Goal: Find contact information: Find contact information

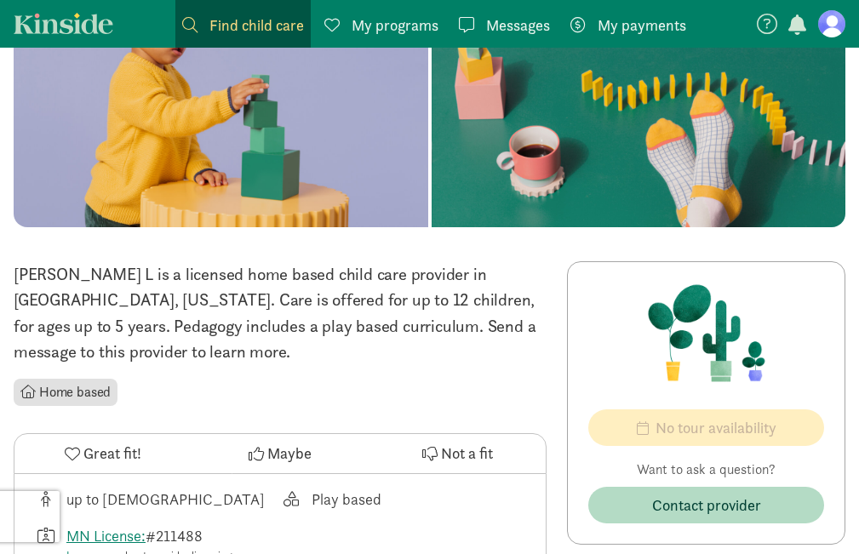
scroll to position [85, 0]
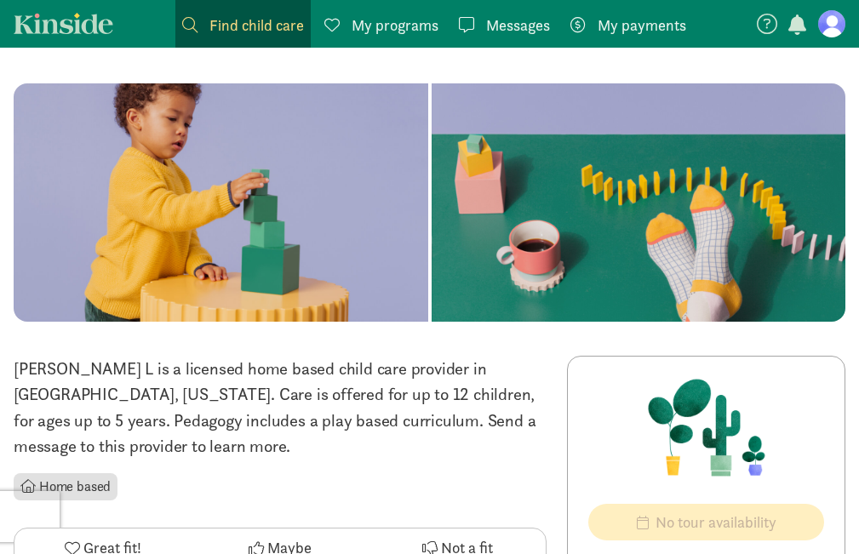
click at [636, 31] on span "My payments" at bounding box center [642, 25] width 89 height 23
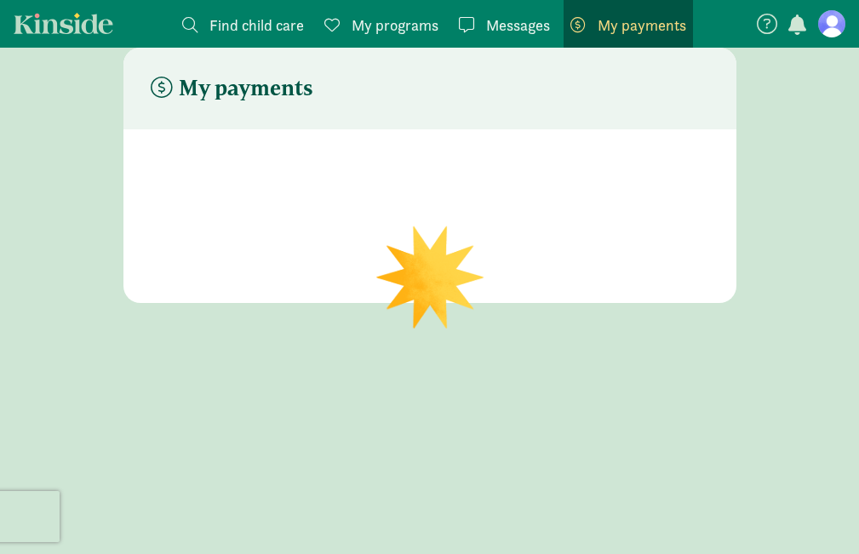
scroll to position [34, 0]
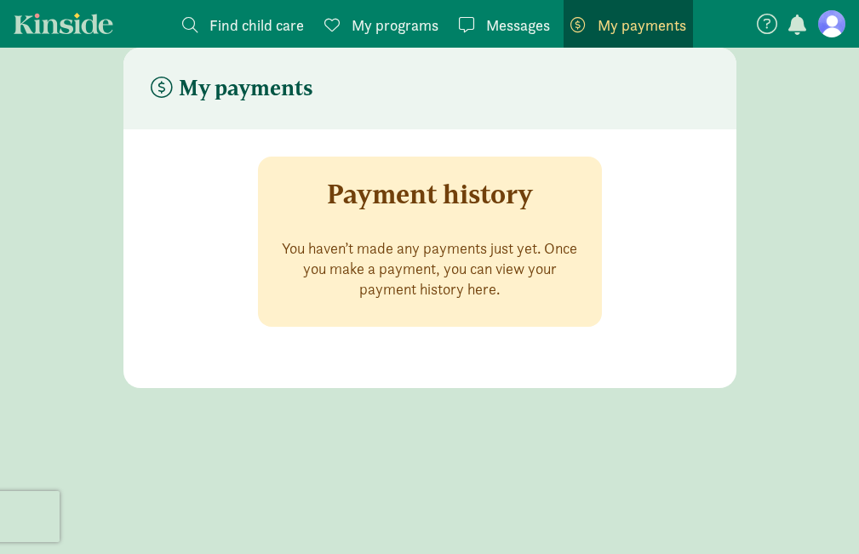
click at [250, 24] on span "Find child care" at bounding box center [256, 25] width 95 height 23
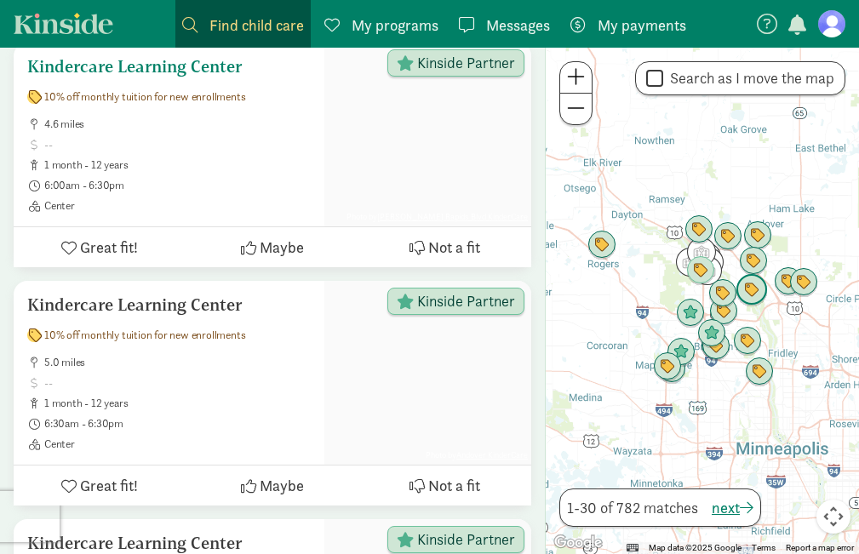
scroll to position [851, 0]
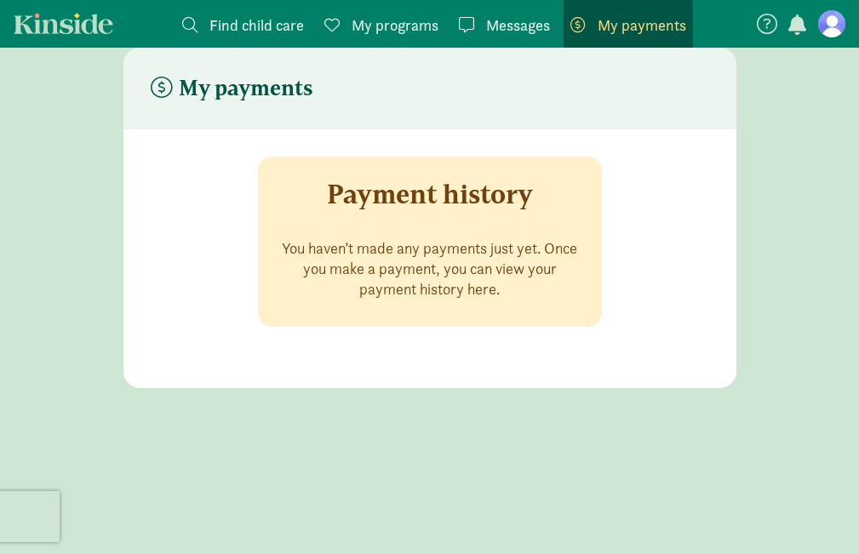
scroll to position [34, 0]
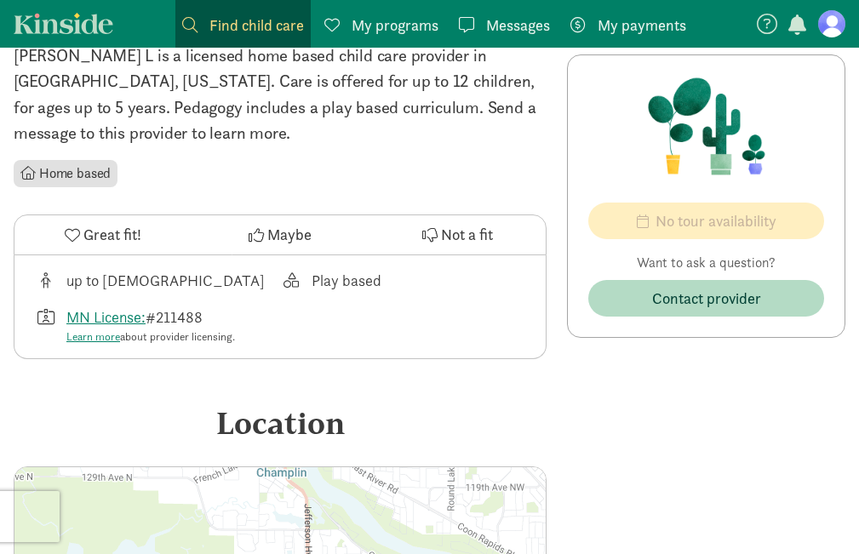
scroll to position [220, 0]
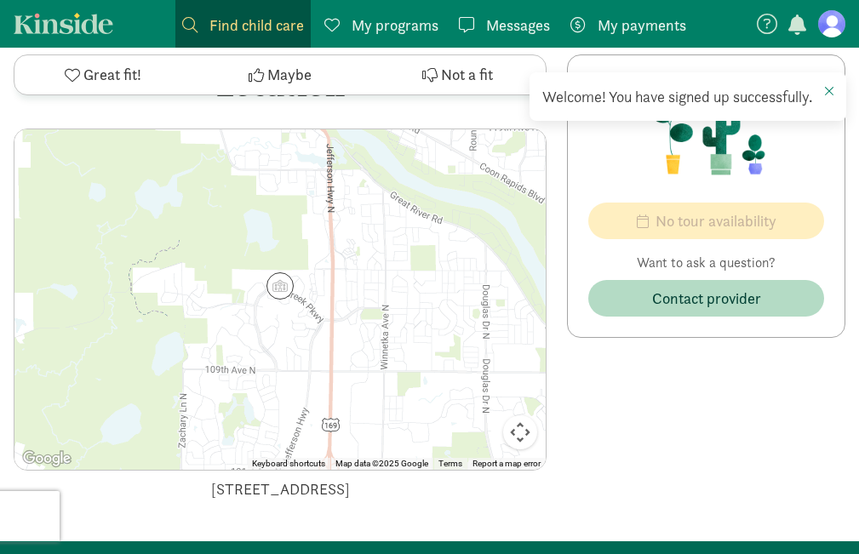
scroll to position [766, 0]
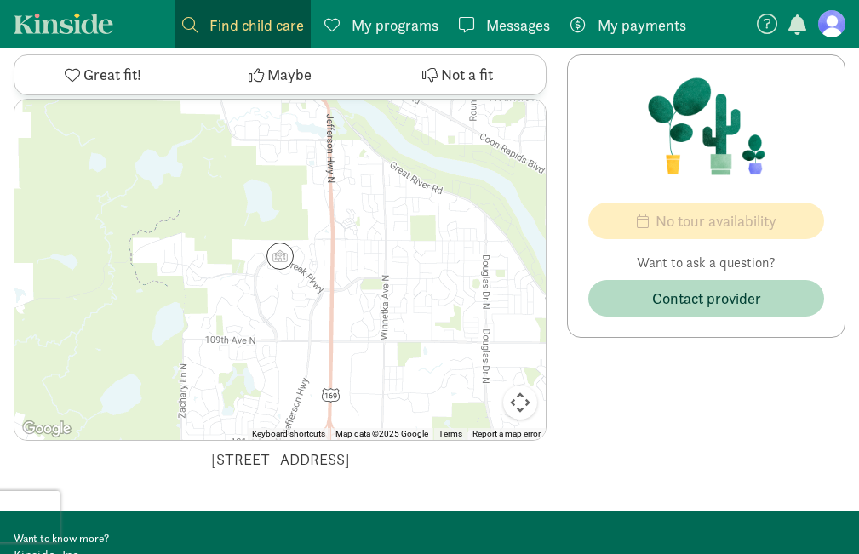
click at [281, 259] on img at bounding box center [279, 256] width 27 height 27
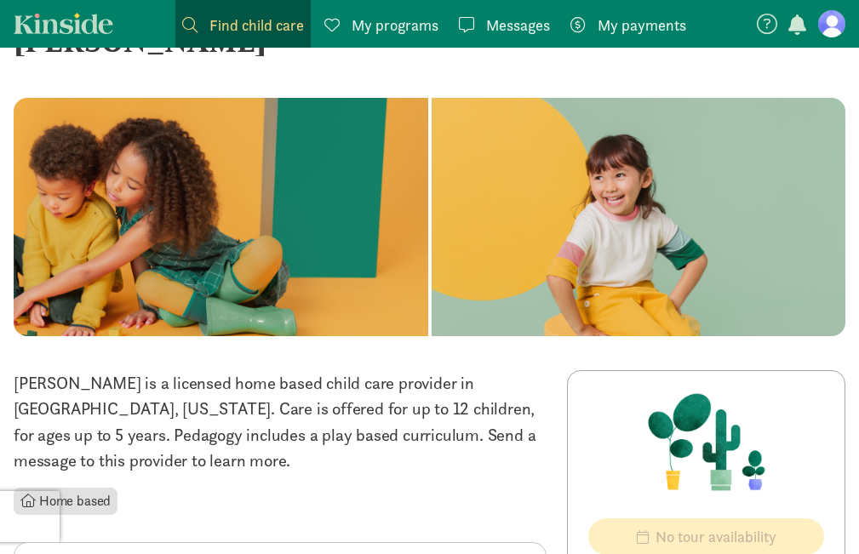
scroll to position [0, 0]
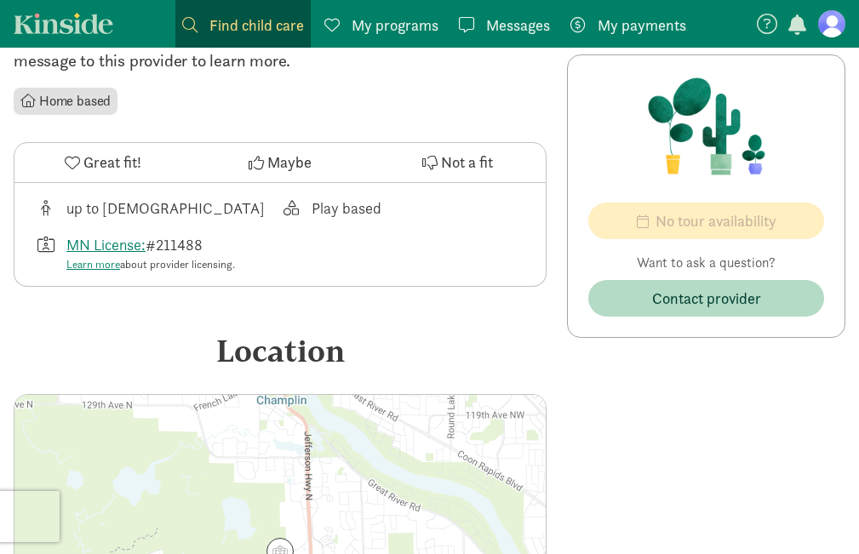
scroll to position [305, 0]
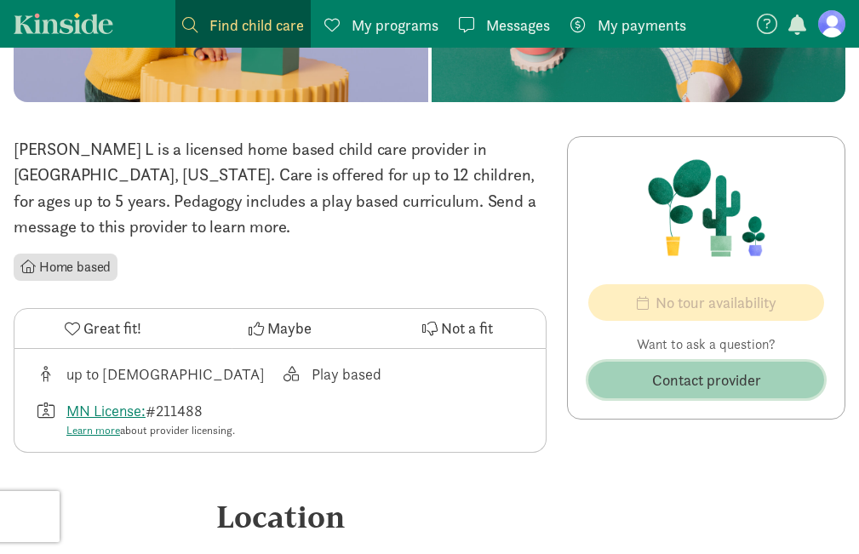
click at [691, 365] on button "Contact provider" at bounding box center [706, 380] width 236 height 37
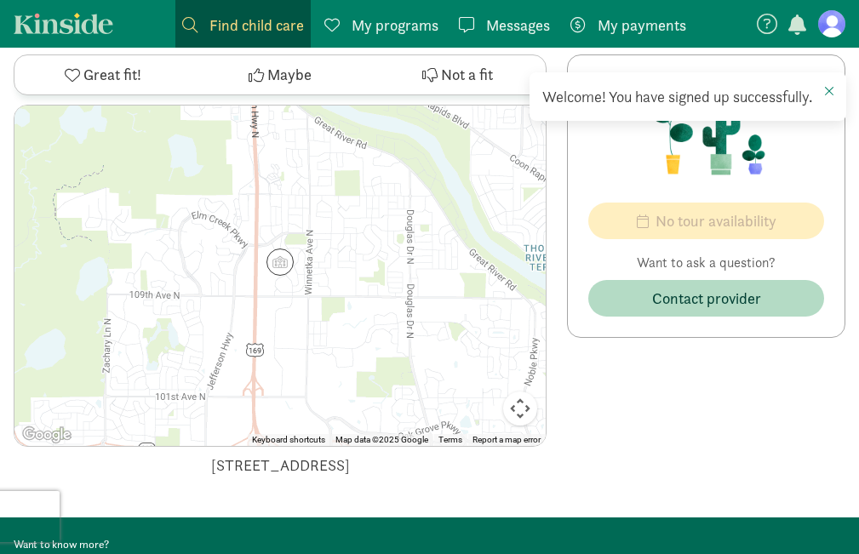
scroll to position [731, 0]
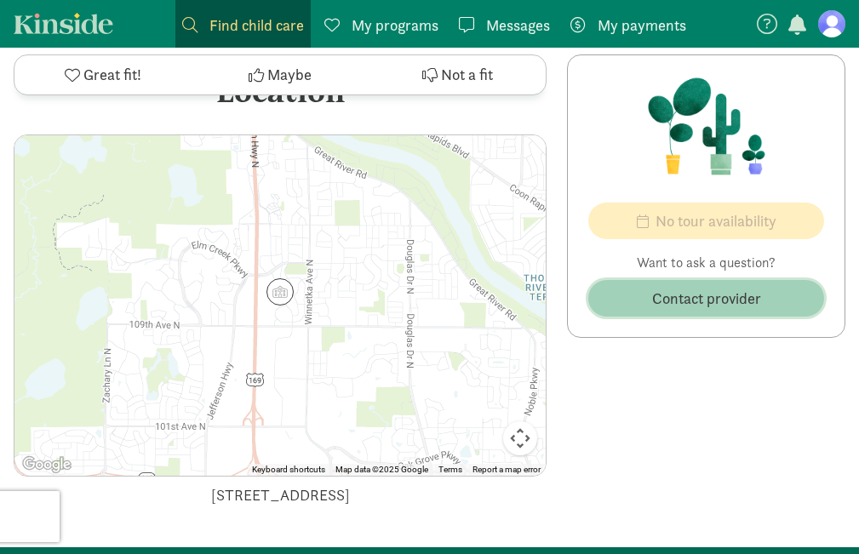
click at [708, 305] on span "Contact provider" at bounding box center [706, 298] width 109 height 23
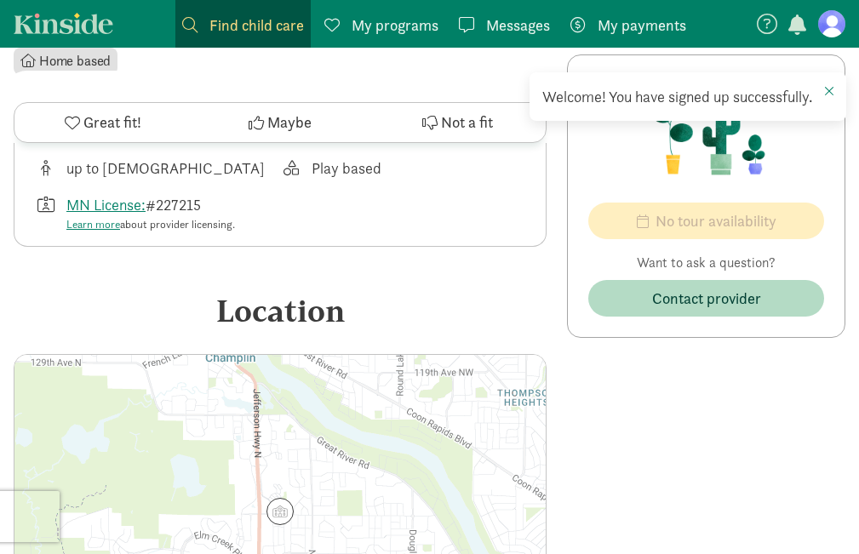
scroll to position [851, 0]
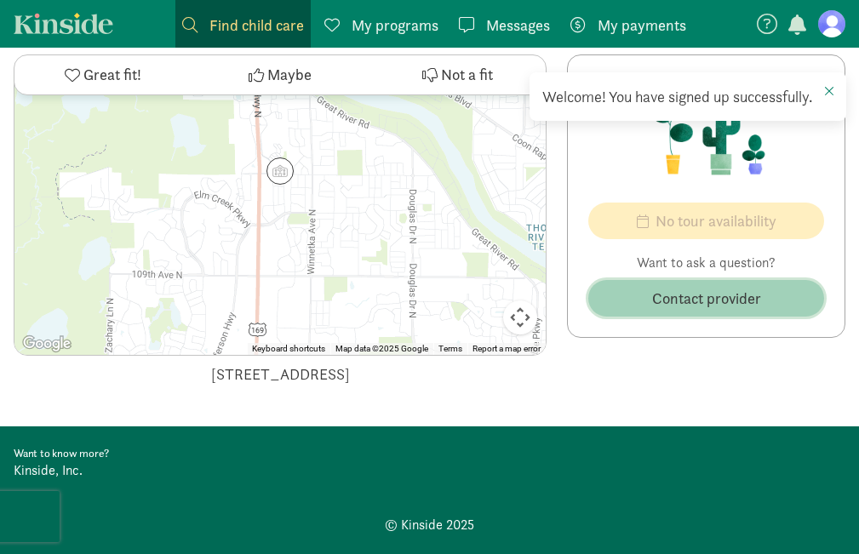
click at [723, 302] on span "Contact provider" at bounding box center [706, 298] width 109 height 23
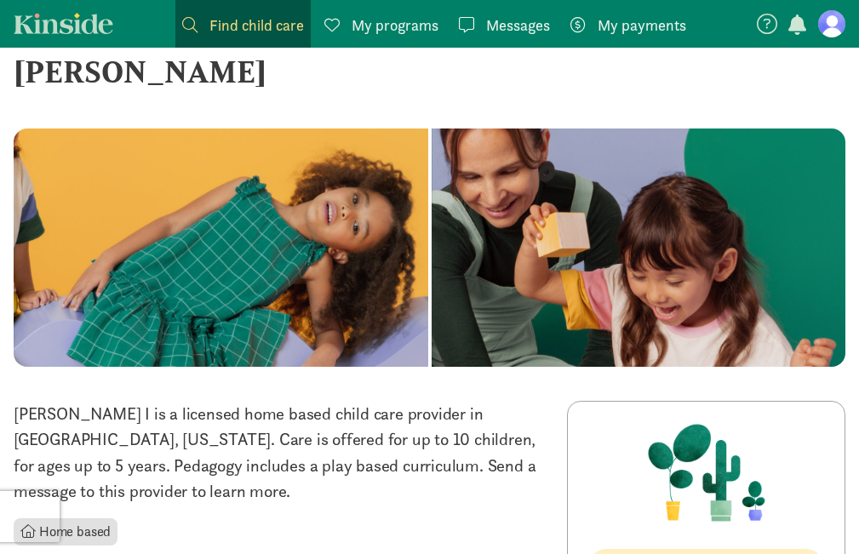
scroll to position [0, 0]
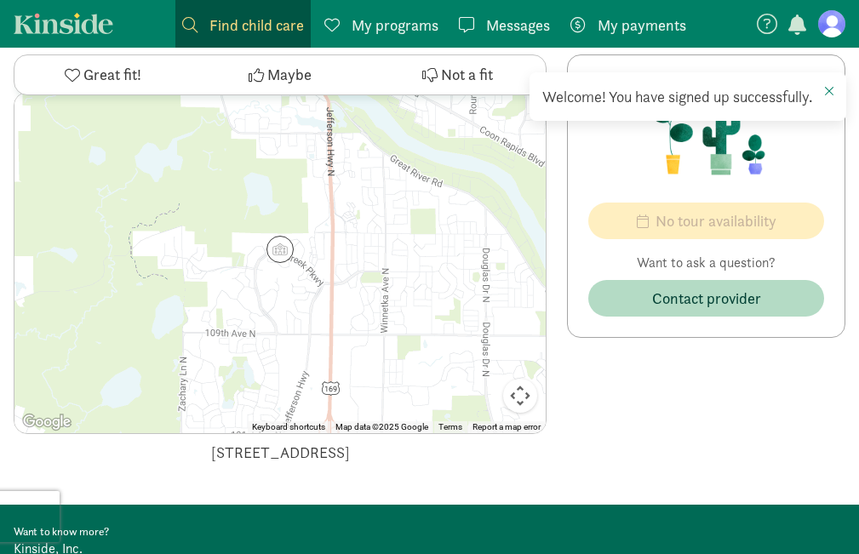
scroll to position [731, 0]
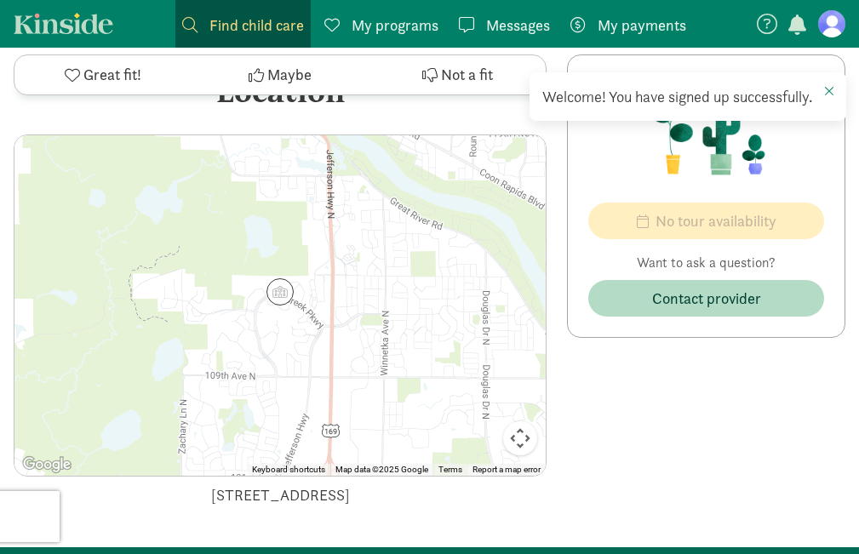
click at [315, 333] on div at bounding box center [279, 305] width 531 height 341
click at [525, 439] on button "Map camera controls" at bounding box center [520, 438] width 34 height 34
click at [675, 416] on div "No tour availability Want to ask a question? Contact provider No openings No to…" at bounding box center [706, 129] width 278 height 837
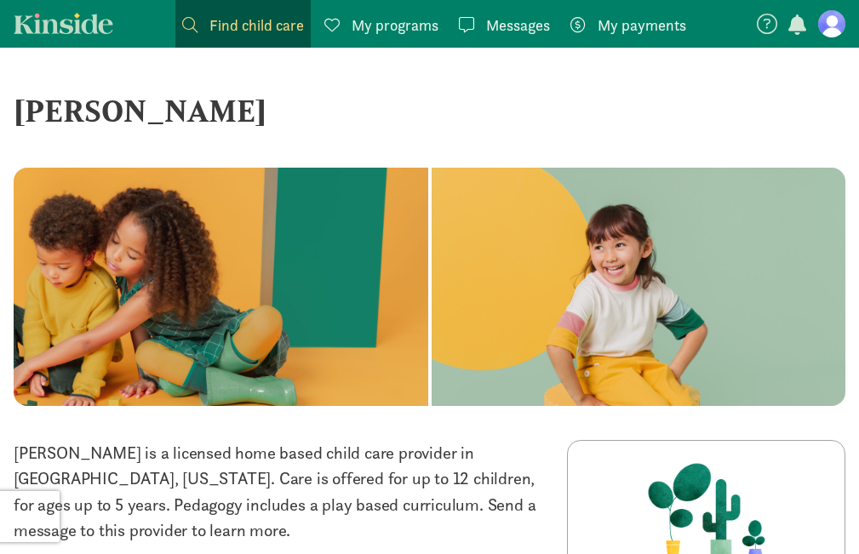
scroll to position [0, 0]
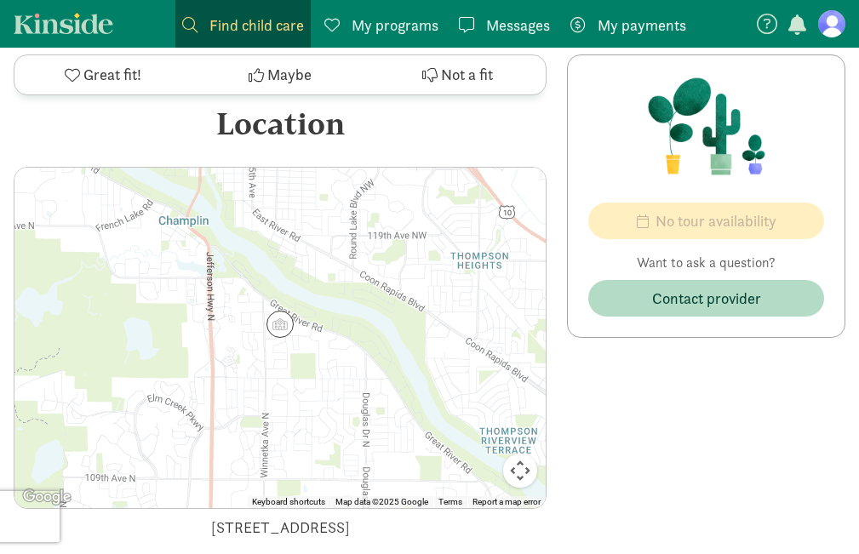
scroll to position [766, 0]
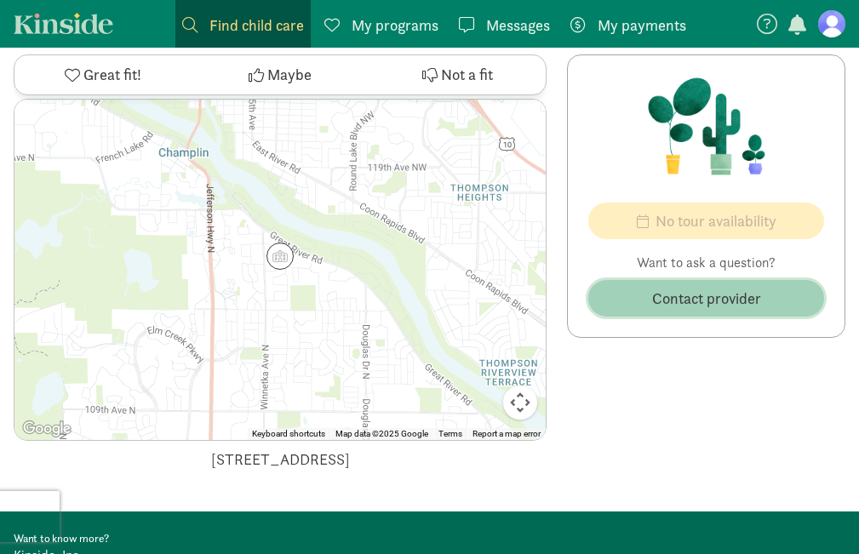
click at [653, 297] on span "Contact provider" at bounding box center [706, 298] width 109 height 23
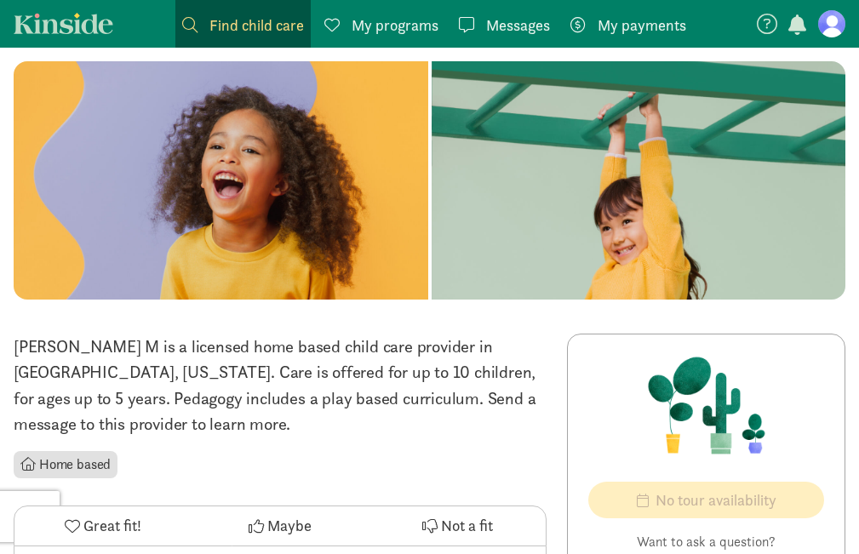
scroll to position [0, 0]
